Goal: Use online tool/utility: Utilize a website feature to perform a specific function

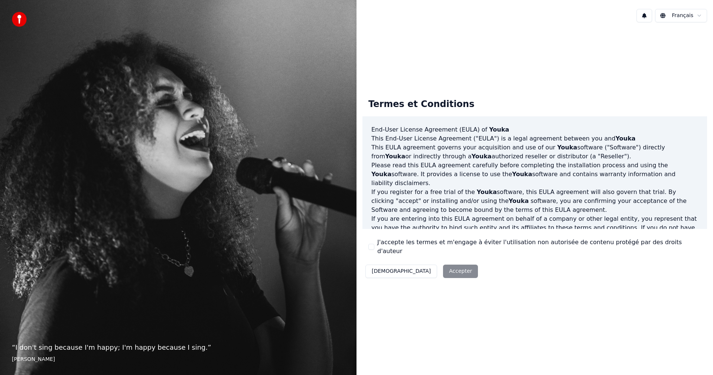
click at [411, 265] on div "Décliner Accepter" at bounding box center [421, 270] width 118 height 19
click at [414, 270] on div "Décliner Accepter" at bounding box center [421, 270] width 118 height 19
click at [370, 247] on button "J'accepte les termes et m'engage à éviter l'utilisation non autorisée de conten…" at bounding box center [371, 247] width 6 height 6
click at [443, 268] on button "Accepter" at bounding box center [460, 270] width 35 height 13
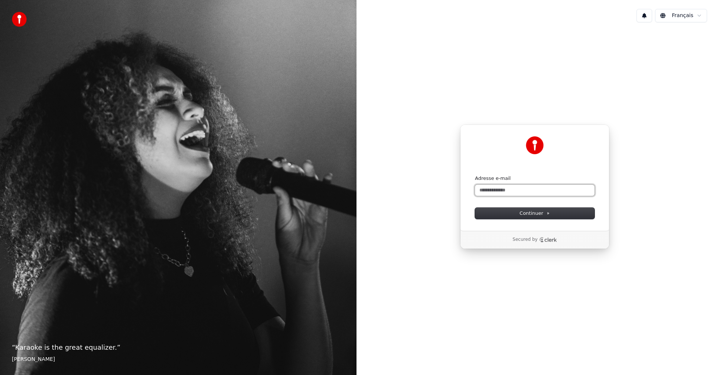
click at [510, 193] on input "Adresse e-mail" at bounding box center [535, 190] width 120 height 11
click at [523, 213] on span "Continuer" at bounding box center [534, 213] width 30 height 7
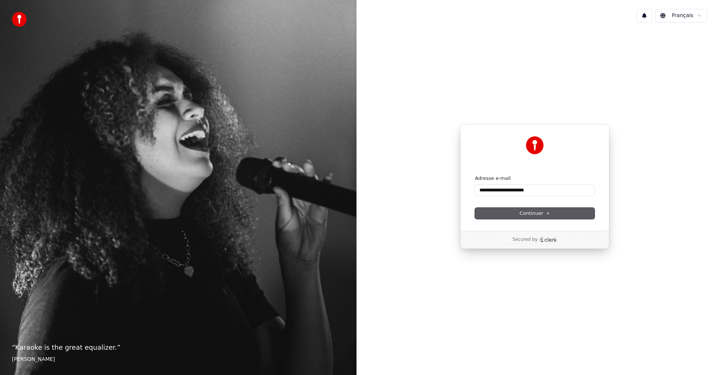
type input "**********"
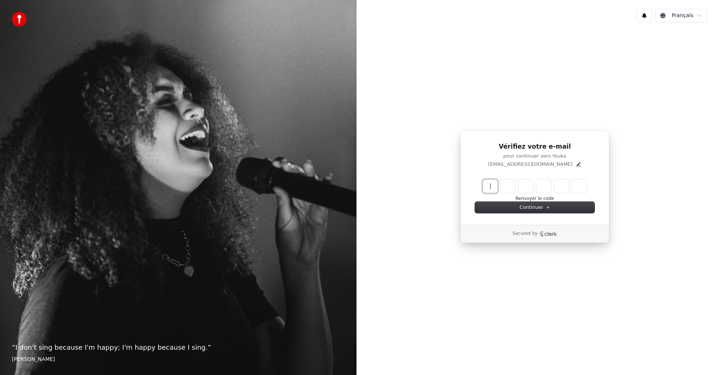
click at [495, 184] on input "Enter verification code" at bounding box center [535, 185] width 104 height 13
type input "******"
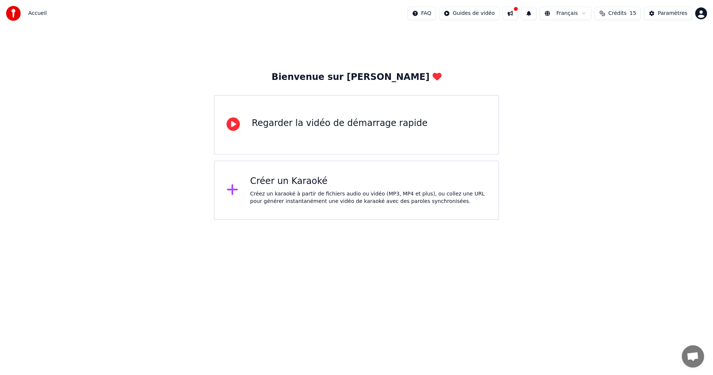
click at [248, 193] on div "Créer un Karaoké Créez un karaoké à partir de fichiers audio ou vidéo (MP3, MP4…" at bounding box center [356, 189] width 285 height 59
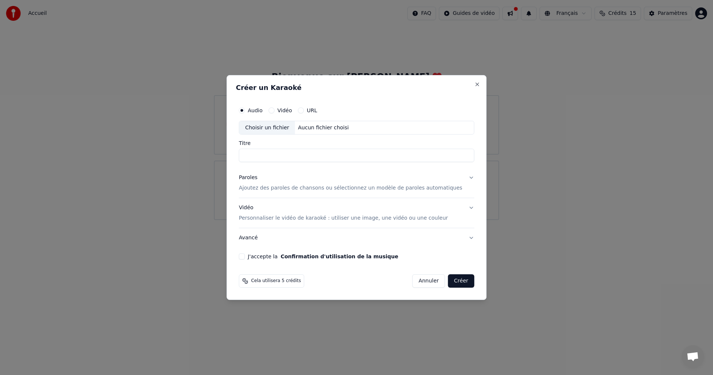
click at [421, 280] on button "Annuler" at bounding box center [428, 280] width 33 height 13
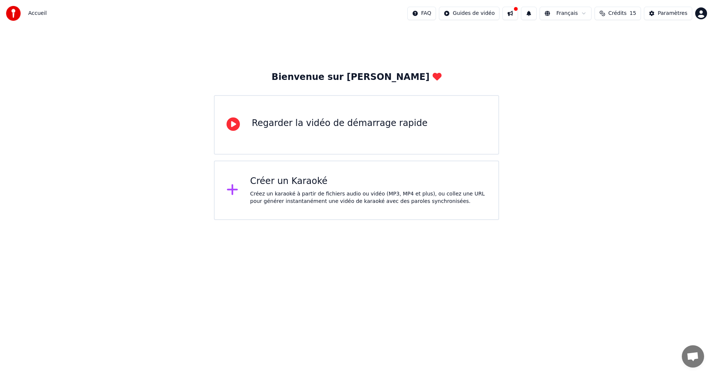
click at [246, 124] on div "Regarder la vidéo de démarrage rapide" at bounding box center [356, 124] width 285 height 59
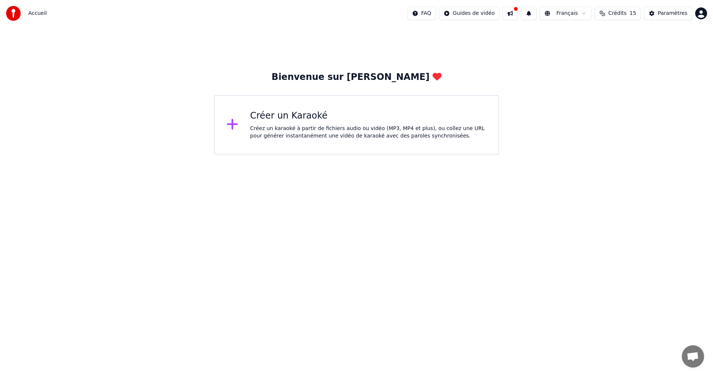
click at [232, 124] on icon at bounding box center [232, 124] width 11 height 11
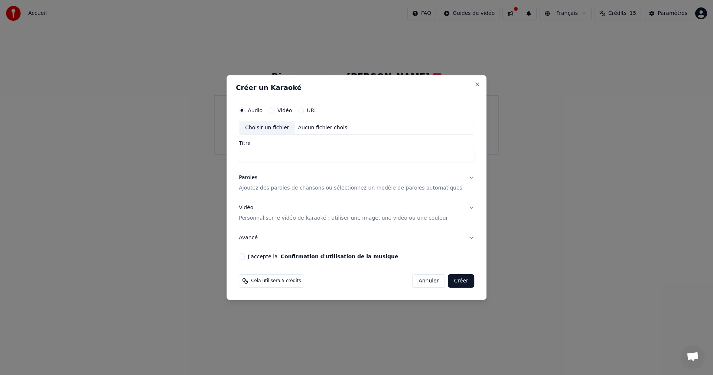
click at [290, 221] on p "Personnaliser le vidéo de karaoké : utiliser une image, une vidéo ou une couleur" at bounding box center [343, 217] width 209 height 7
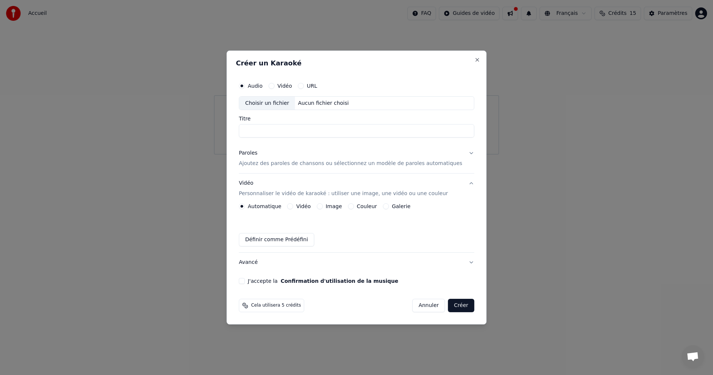
click at [271, 207] on label "Automatique" at bounding box center [264, 205] width 33 height 5
click at [245, 207] on button "Automatique" at bounding box center [242, 206] width 6 height 6
click at [271, 130] on input "Titre" at bounding box center [356, 130] width 235 height 13
click at [281, 103] on div "Choisir un fichier" at bounding box center [267, 103] width 56 height 13
click at [292, 86] on label "Vidéo" at bounding box center [284, 85] width 14 height 5
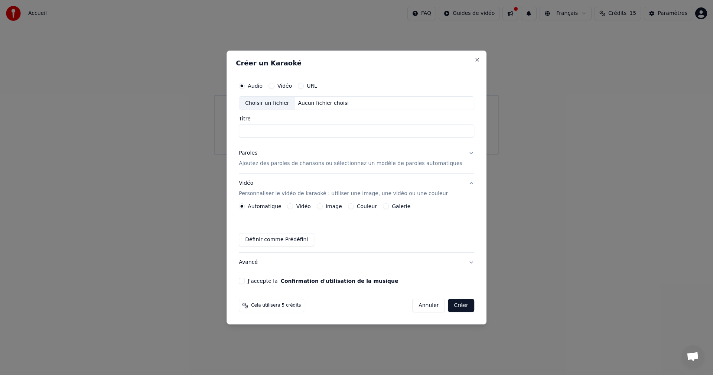
click at [274, 86] on button "Vidéo" at bounding box center [271, 86] width 6 height 6
click at [289, 104] on div "Choisir un fichier" at bounding box center [267, 103] width 56 height 13
type input "**********"
click at [450, 305] on button "Créer" at bounding box center [461, 304] width 26 height 13
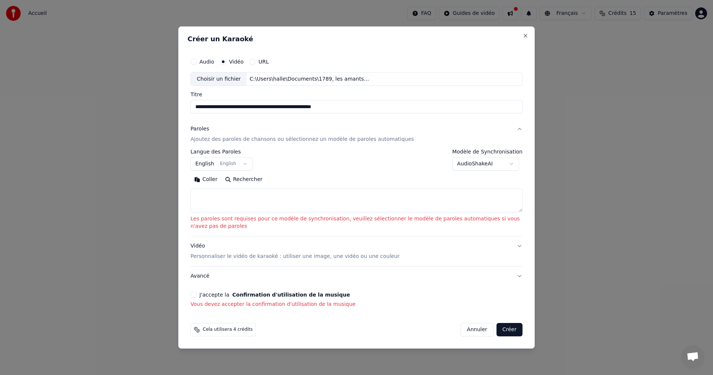
click at [239, 154] on body "**********" at bounding box center [356, 77] width 713 height 154
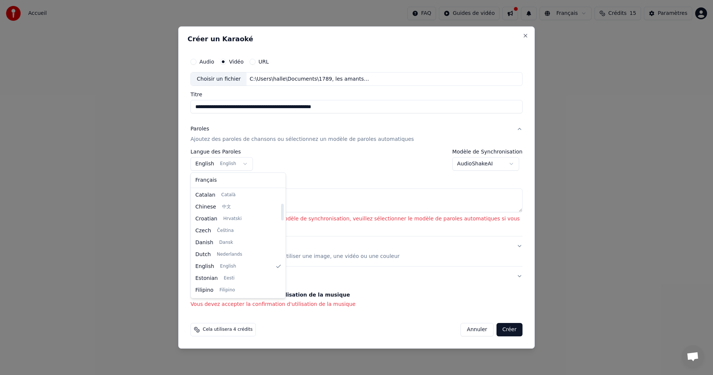
scroll to position [97, 0]
select select "**"
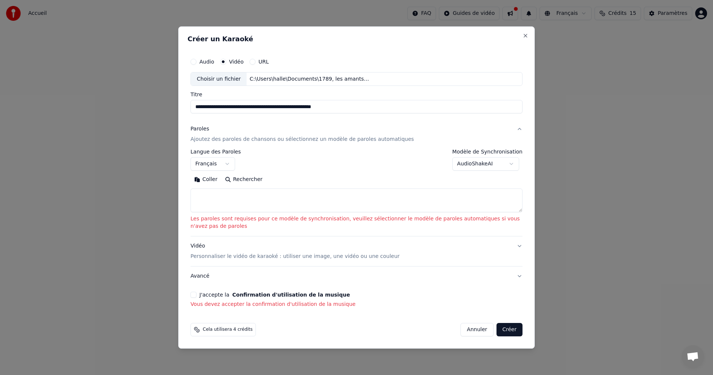
click at [225, 198] on textarea at bounding box center [356, 201] width 332 height 24
click at [208, 180] on button "Coller" at bounding box center [205, 180] width 31 height 12
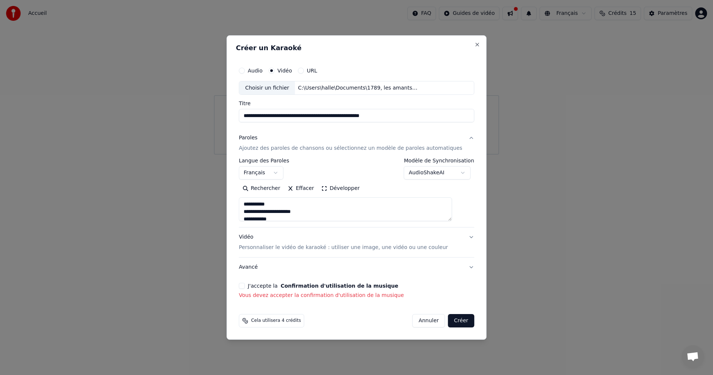
click at [448, 318] on button "Créer" at bounding box center [461, 320] width 26 height 13
click at [450, 323] on button "Créer" at bounding box center [461, 320] width 26 height 13
click at [448, 319] on button "Créer" at bounding box center [461, 320] width 26 height 13
drag, startPoint x: 448, startPoint y: 319, endPoint x: 408, endPoint y: 315, distance: 40.3
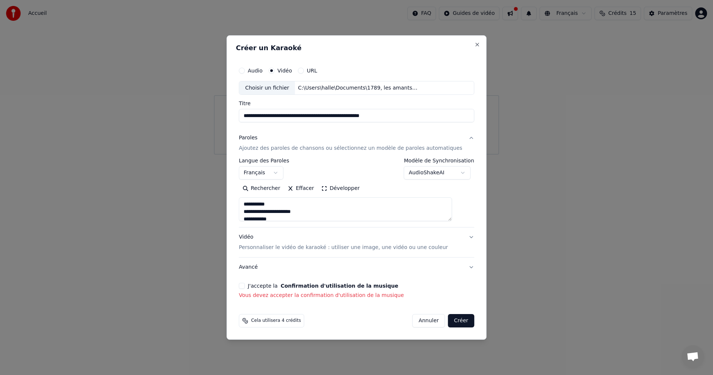
click at [448, 319] on button "Créer" at bounding box center [461, 320] width 26 height 13
click at [313, 321] on div "Cela utilisera 4 crédits Annuler Créer" at bounding box center [356, 320] width 235 height 13
click at [453, 319] on button "Créer" at bounding box center [461, 320] width 26 height 13
drag, startPoint x: 453, startPoint y: 319, endPoint x: 441, endPoint y: 285, distance: 35.3
click at [451, 313] on div "Cela utilisera 4 crédits Annuler Créer" at bounding box center [356, 320] width 241 height 19
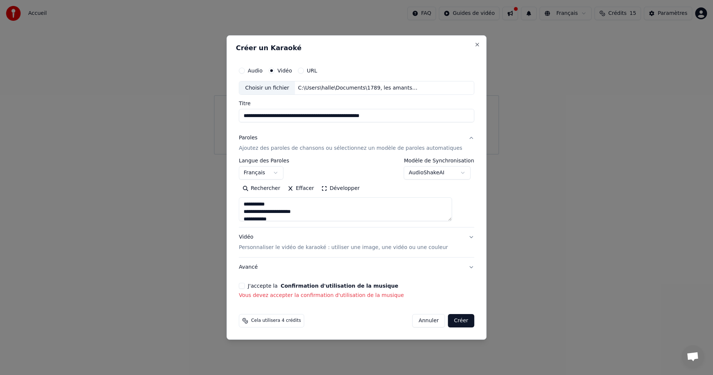
click at [271, 50] on h2 "Créer un Karaoké" at bounding box center [356, 48] width 241 height 7
type textarea "**********"
